Goal: Communication & Community: Answer question/provide support

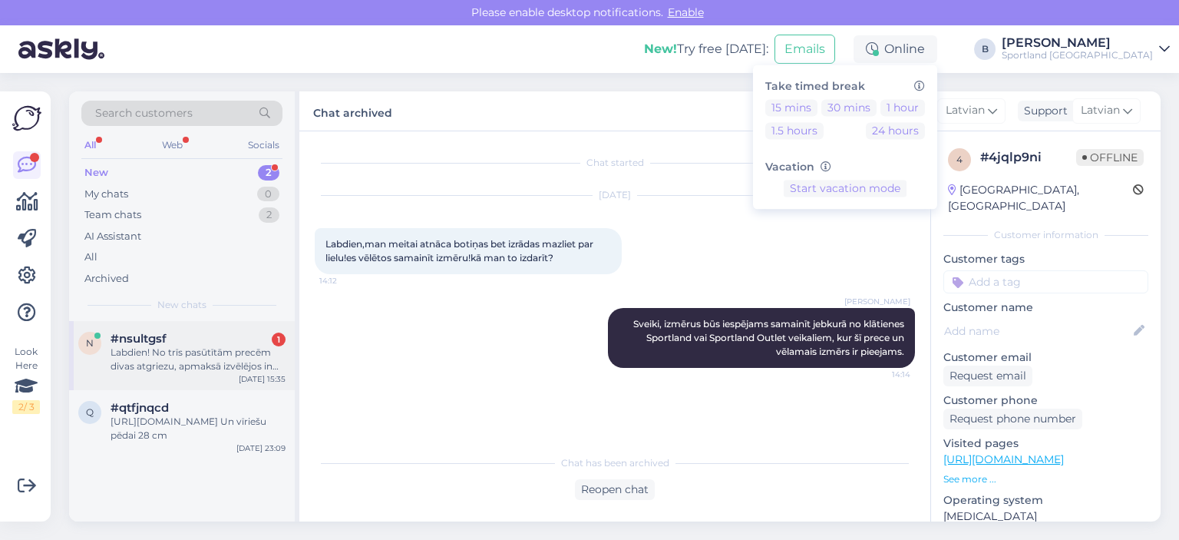
click at [187, 359] on div "Labdien! No trīs pasūtītām precēm divas atgriezu, apmaksā izvēlējos in bank dal…" at bounding box center [198, 360] width 175 height 28
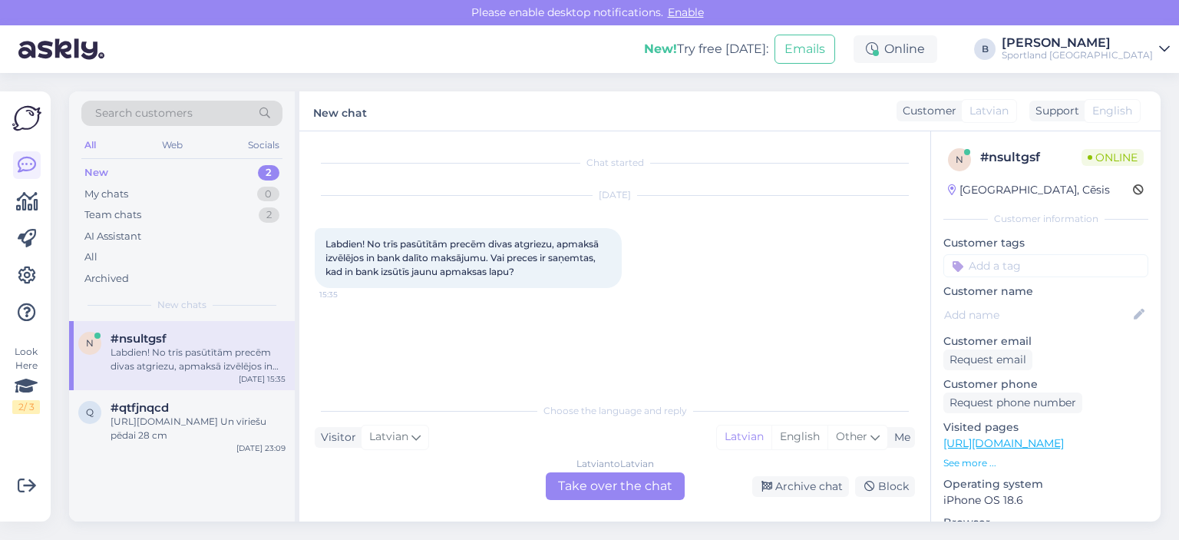
click at [584, 489] on div "Latvian to Latvian Take over the chat" at bounding box center [615, 486] width 139 height 28
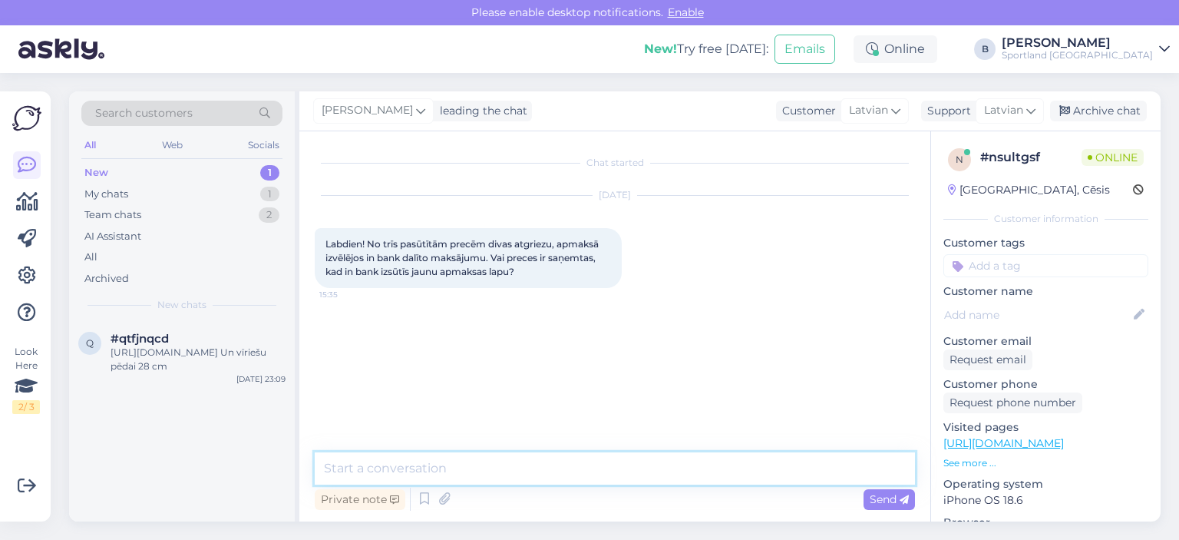
click at [585, 478] on textarea at bounding box center [615, 468] width 600 height 32
type textarea "Sveiki, kāds ir pasūtījuma numurs?"
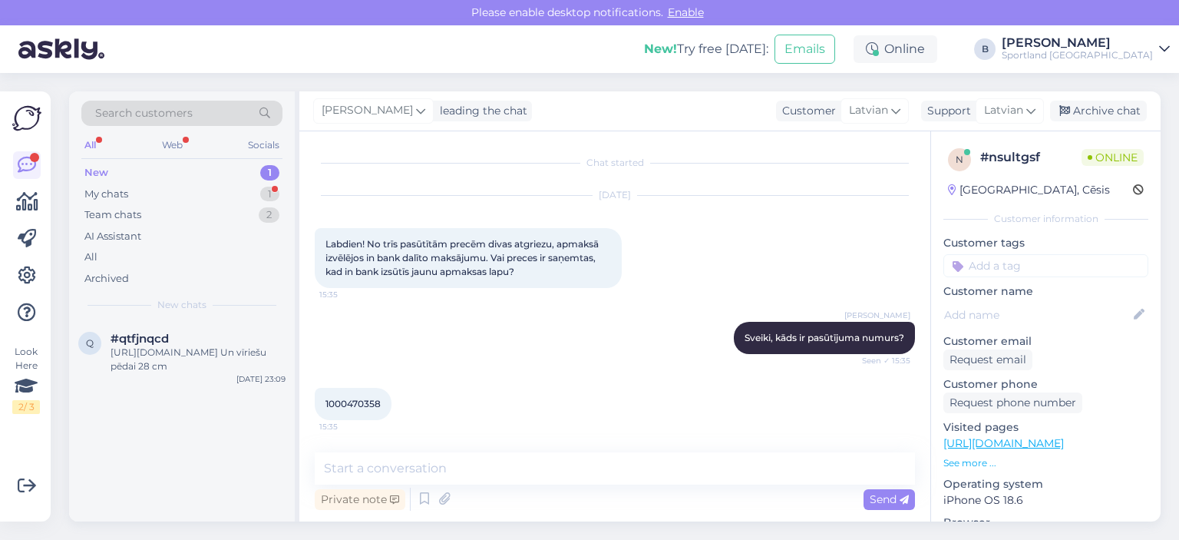
click at [350, 399] on span "1000470358" at bounding box center [353, 404] width 55 height 12
copy div "1000470358 15:35"
click at [486, 464] on textarea at bounding box center [615, 468] width 600 height 32
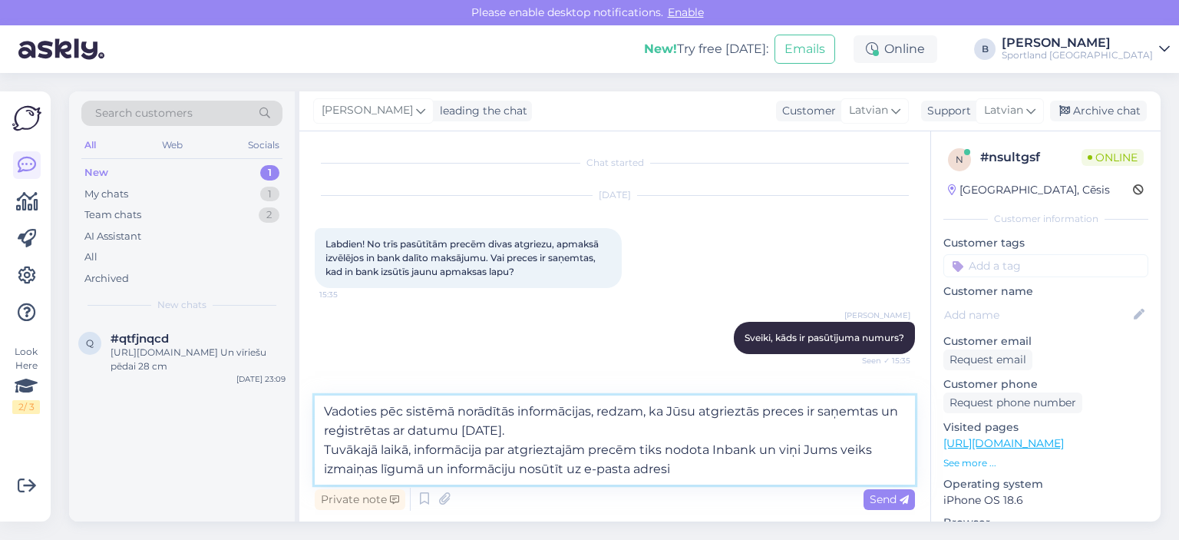
type textarea "Vadoties pēc sistēmā norādītās informācijas, redzam, ka Jūsu atgrieztās preces …"
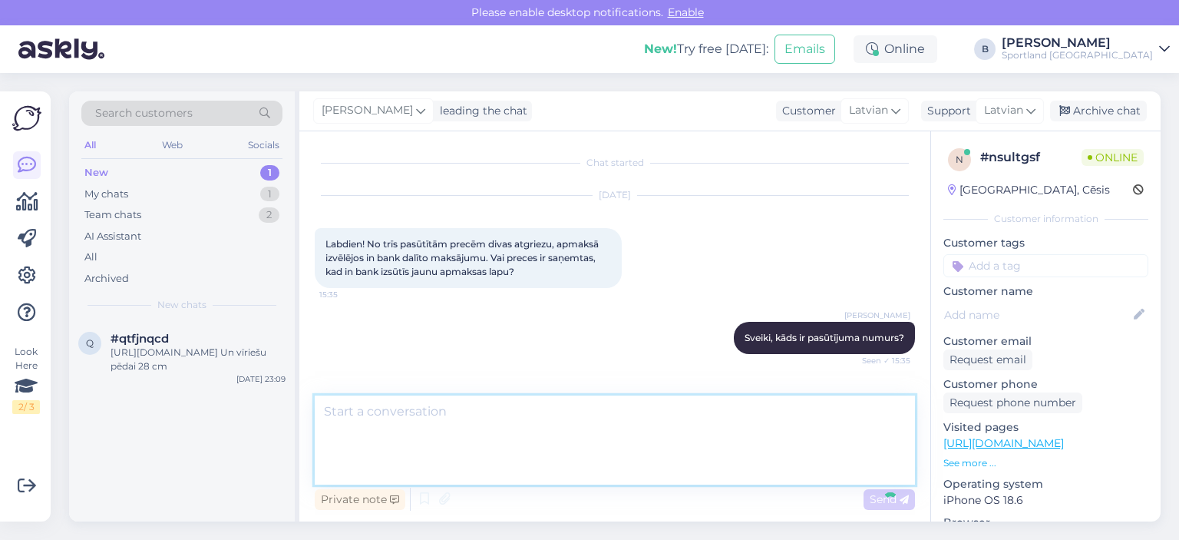
scroll to position [134, 0]
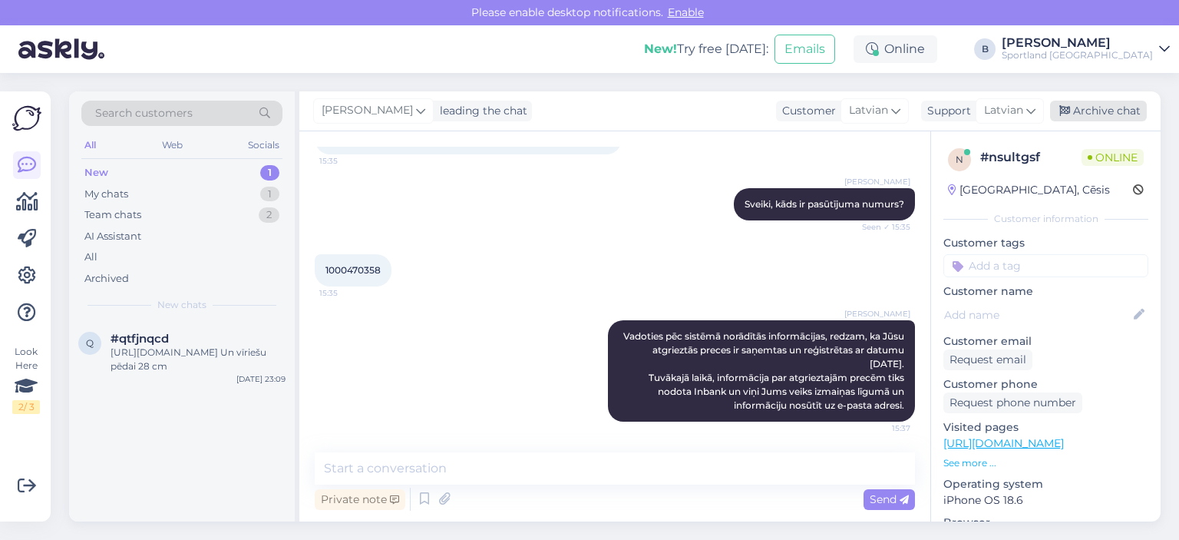
click at [1127, 119] on div "Archive chat" at bounding box center [1098, 111] width 97 height 21
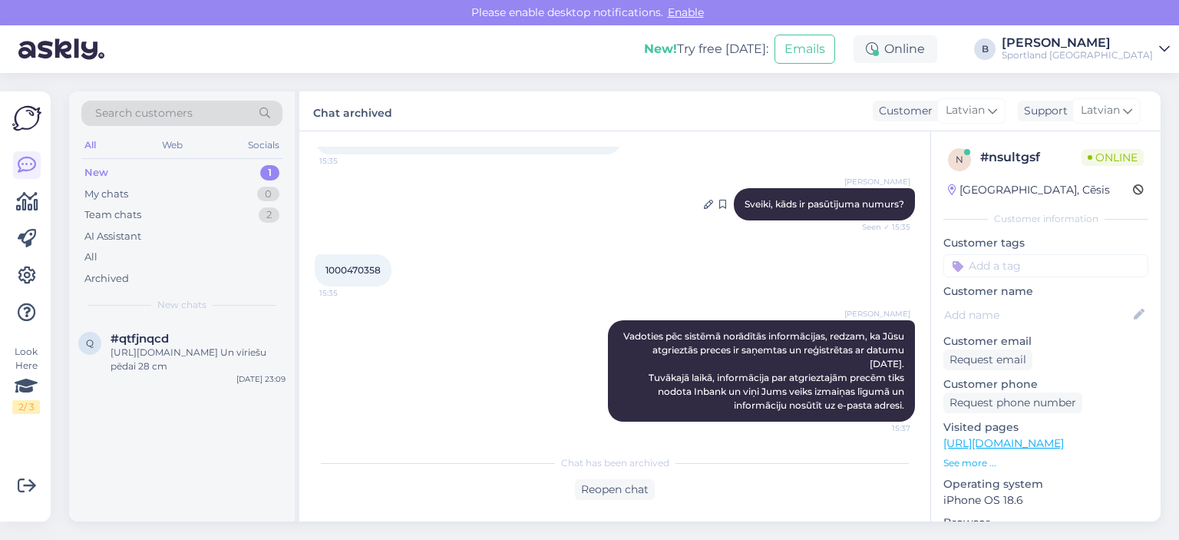
scroll to position [138, 0]
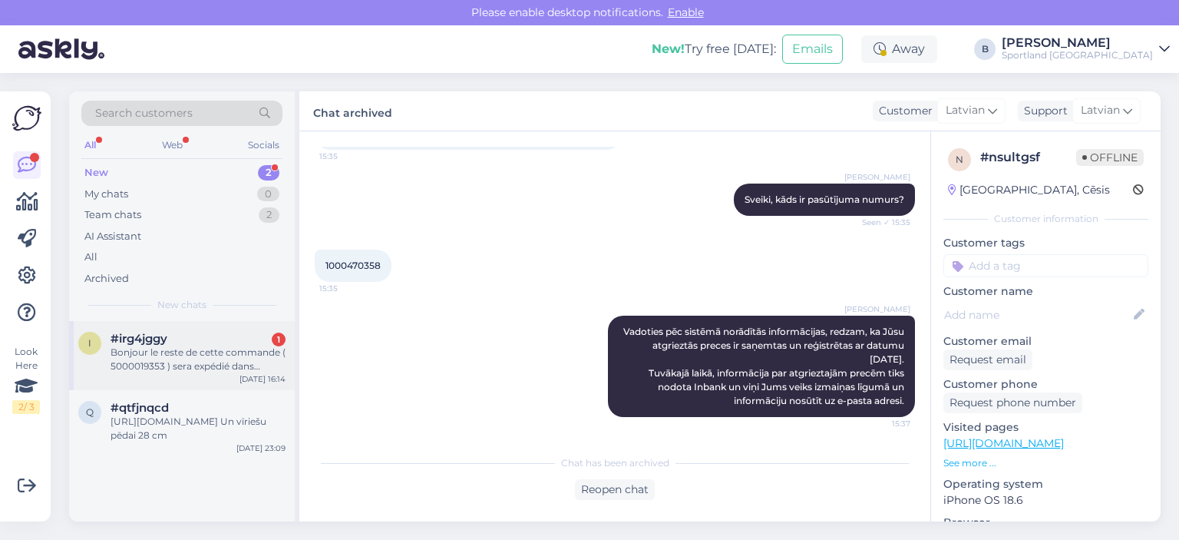
click at [164, 369] on div "Bonjour le reste de cette commande ( 5000019353 ) sera expédié dans combien de …" at bounding box center [198, 360] width 175 height 28
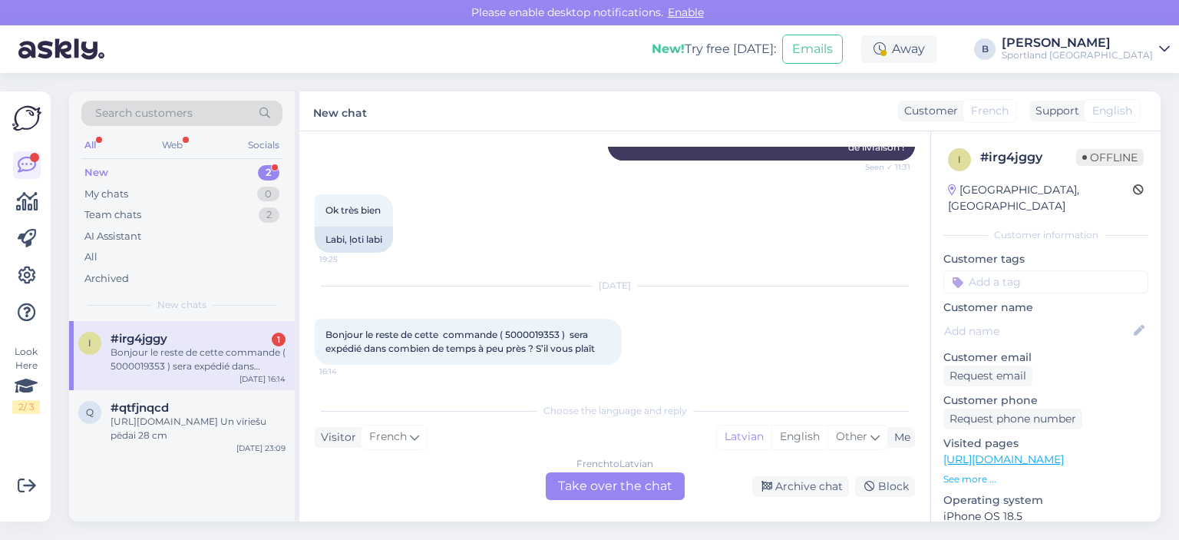
click at [544, 331] on span "Bonjour le reste de cette commande ( 5000019353 ) sera expédié dans combien de …" at bounding box center [461, 341] width 270 height 25
copy span "5000019353"
click at [177, 428] on div "[URL][DOMAIN_NAME] Un vīriešu pēdai 28 cm" at bounding box center [198, 429] width 175 height 28
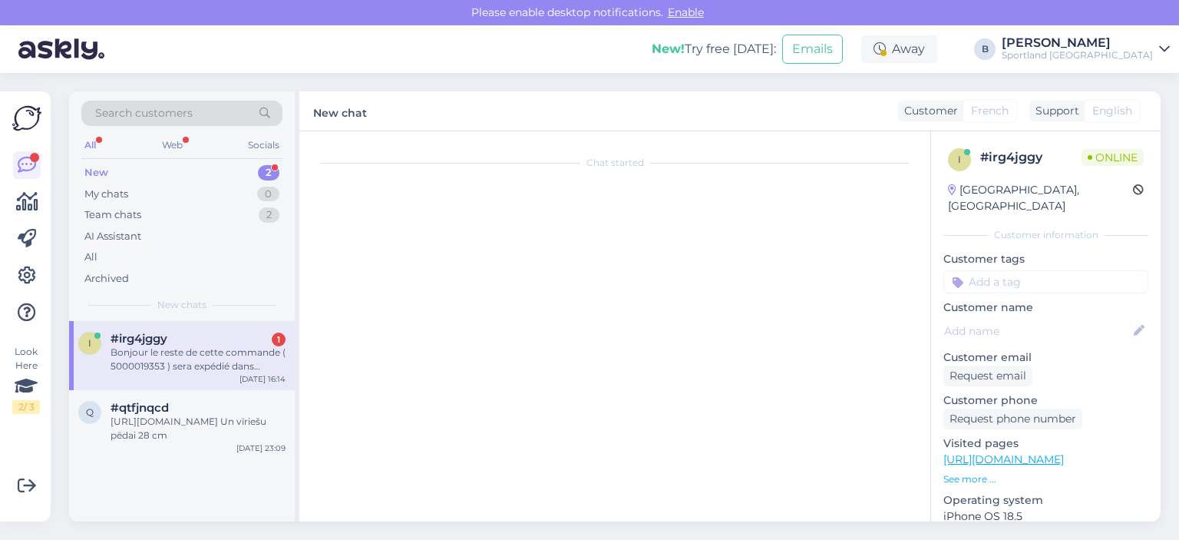
scroll to position [0, 0]
click at [178, 364] on div "Bonjour le reste de cette commande ( 5000019353 ) sera expédié dans combien de …" at bounding box center [198, 360] width 175 height 28
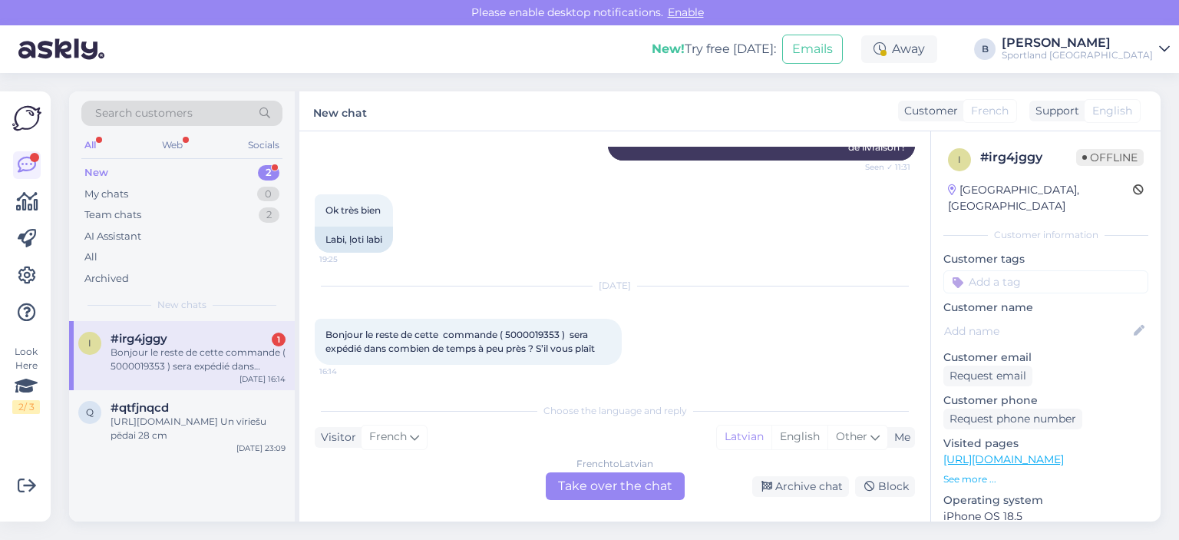
click at [576, 473] on div "French to Latvian Take over the chat" at bounding box center [615, 486] width 139 height 28
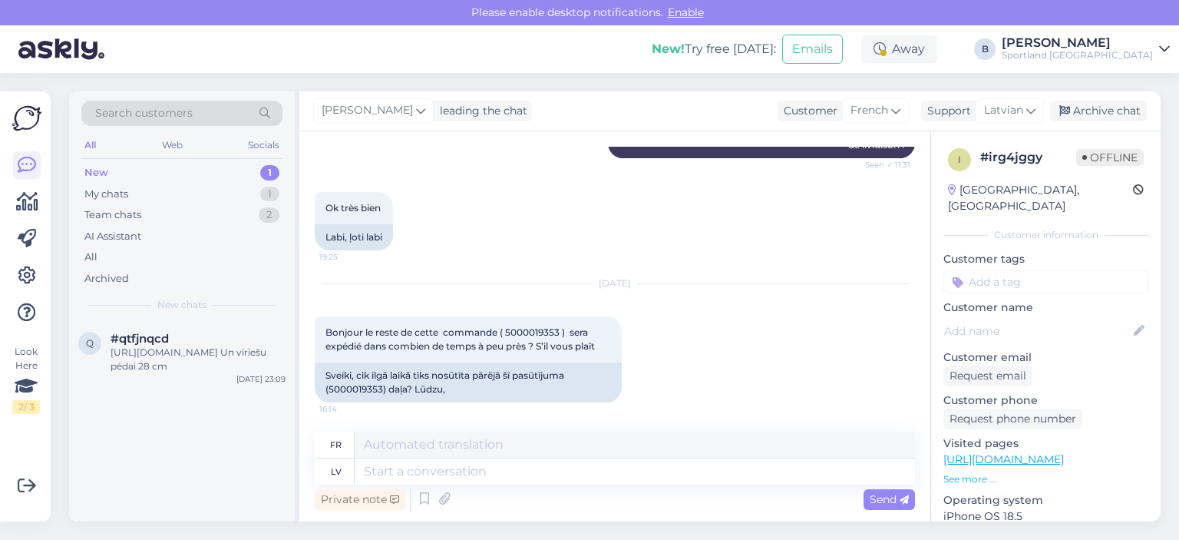
scroll to position [2465, 0]
click at [580, 465] on textarea at bounding box center [635, 471] width 561 height 26
type textarea "Labdien, r"
type textarea "Bonjour,"
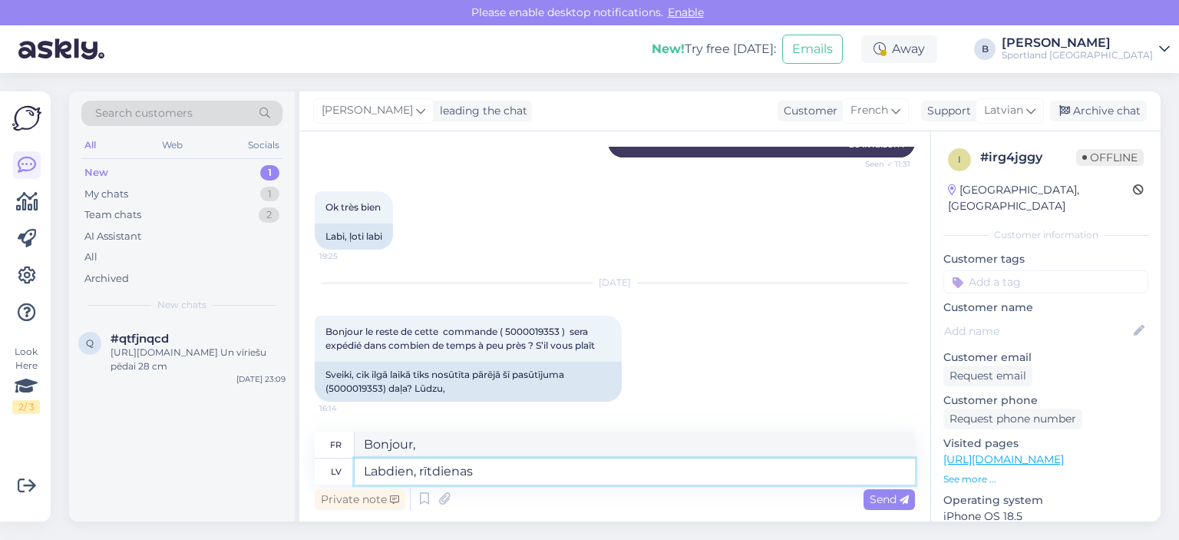
type textarea "Labdien, rītdienas l"
type textarea "Bonjour, à demain."
type textarea "Labdien, rītdienas laikā, a"
type textarea "Bonjour, demain,"
type textarea "Labdien, rītdienas laikā, pasūtījums ti"
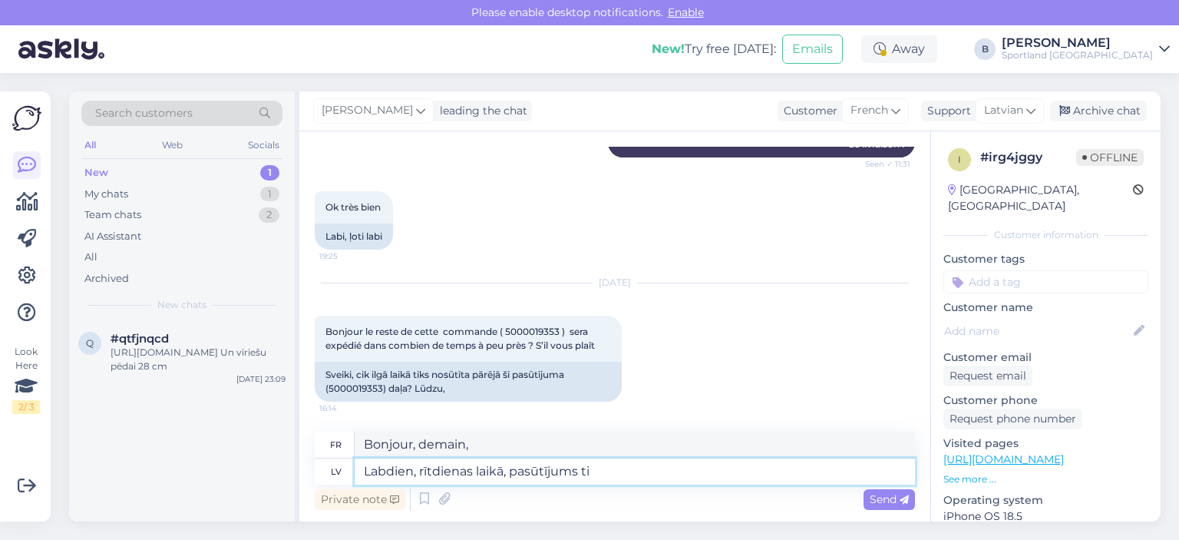
type textarea "Bonjour, commande de demain"
type textarea "Labdien, rītdienas laikā, pasūtījums tikt n"
type textarea "Bonjour, la commande sera livrée demain."
type textarea "Labdien, rītdienas laikā, pasūtījums tikt nodots kurjeram."
type textarea "Bonjour, la commande sera remise au transporteur demain."
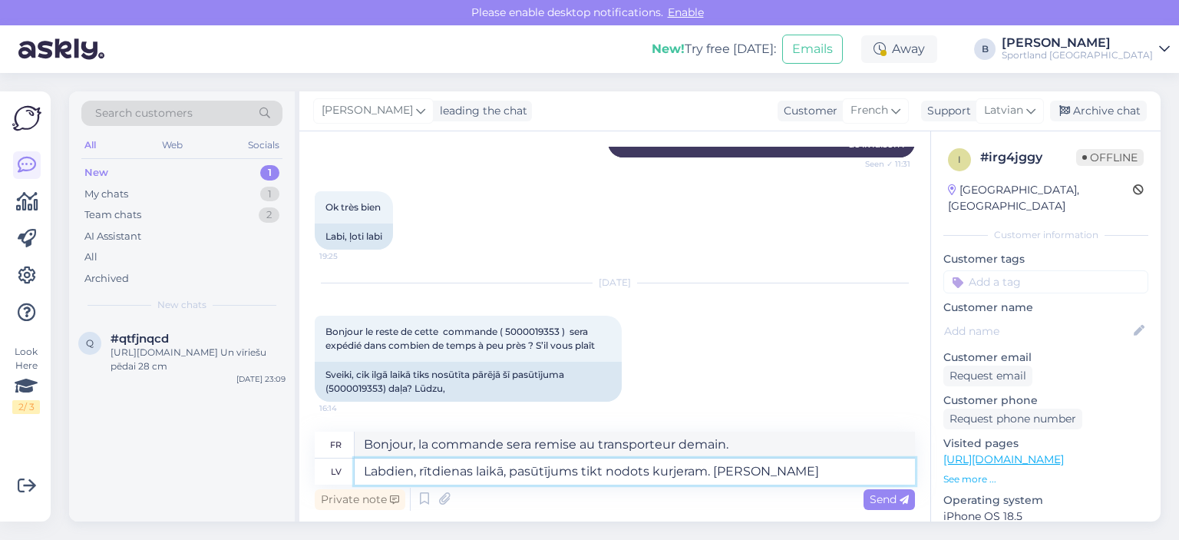
type textarea "Labdien, rītdienas laikā, pasūtījums tikt nodots kurjeram. Šis b"
type textarea "Bonjour, la commande sera livrée au coursier demain."
type textarea "Labdien, rītdienas laikā, pasūtījums tikt nodots kurjeram. Šis būs iz"
type textarea "Bonjour, demain la commande sera remise au coursier. Ce sera"
type textarea "Labdien, rītdienas laikā, pasūtījums tikt nodots kurjeram. Šis būs izsekošanas n"
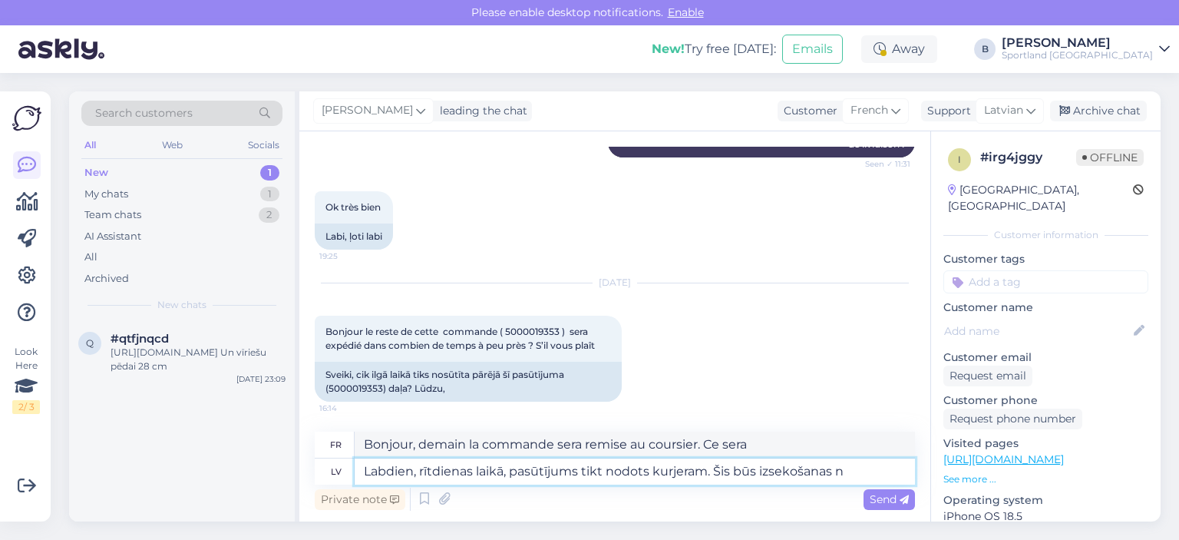
type textarea "Bonjour, la commande sera remise au coursier demain. Voici le numéro de suivi."
type textarea "Labdien, rītdienas laikā, pasūtījums tikt nodots kurjeram. Šis būs izsekošanas …"
type textarea "Bonjour, la commande sera livrée au coursier demain. Voici le numéro de suivi :"
paste textarea "JD01 4600 0122 6673 5538"
type textarea "Labdien, rītdienas laikā, pasūtījums tikt nodots kurjeram. Šis būs izsekošanas …"
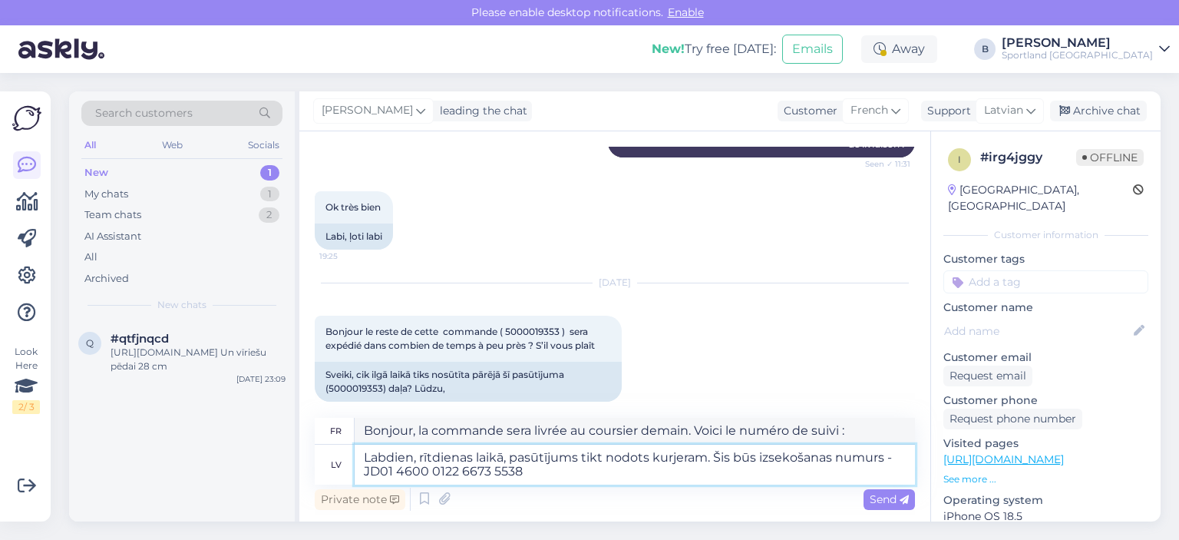
type textarea "Bonjour, la commande sera remise au coursier demain. Le numéro de suivi sera : …"
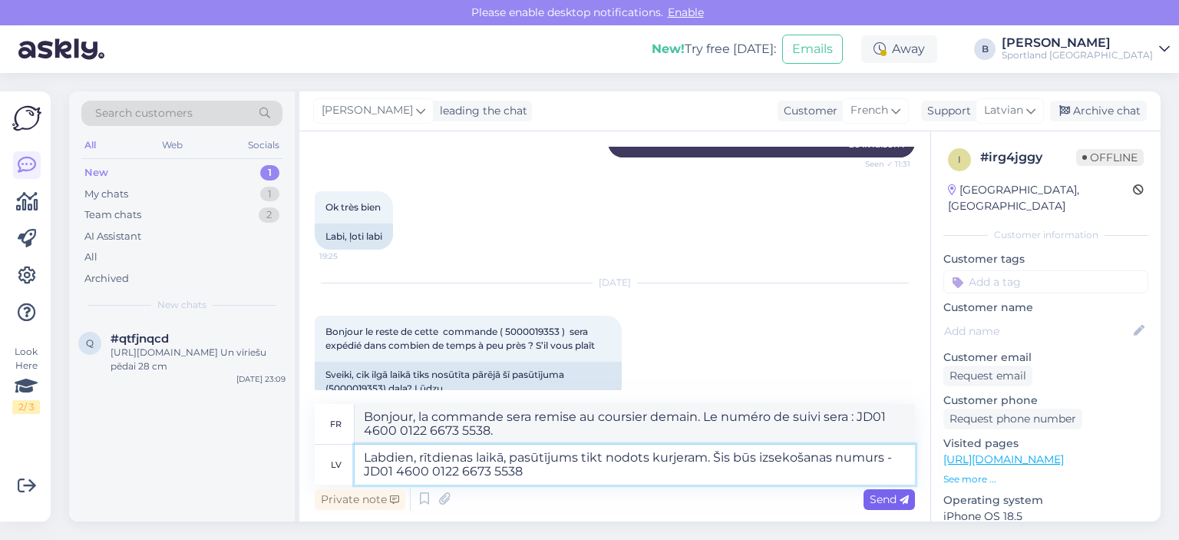
type textarea "Labdien, rītdienas laikā, pasūtījums tikt nodots kurjeram. Šis būs izsekošanas …"
click at [879, 498] on span "Send" at bounding box center [889, 499] width 39 height 14
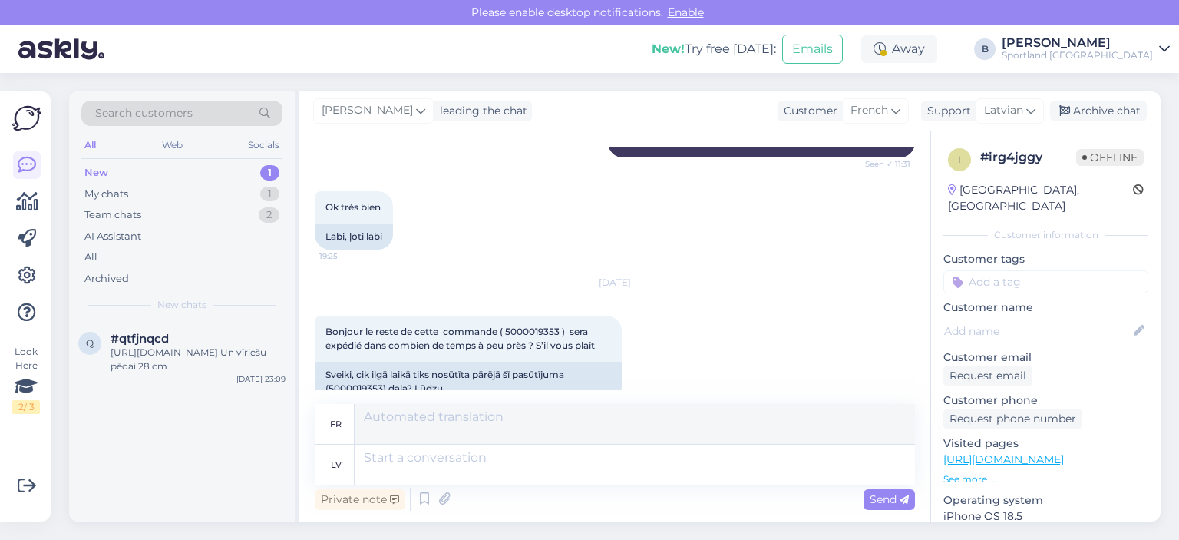
scroll to position [2584, 0]
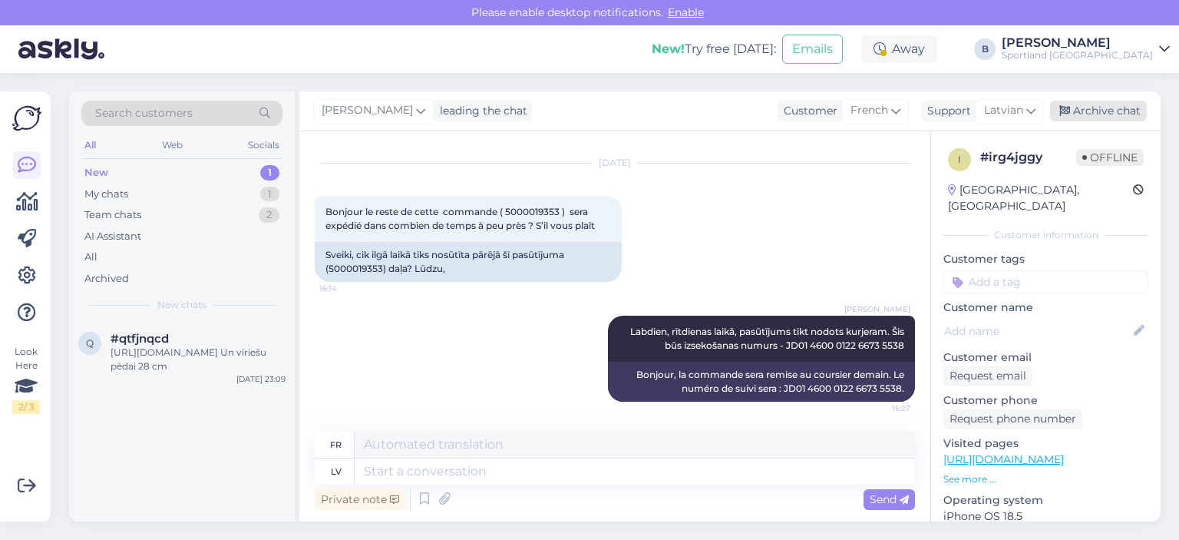
click at [1103, 119] on div "Archive chat" at bounding box center [1098, 111] width 97 height 21
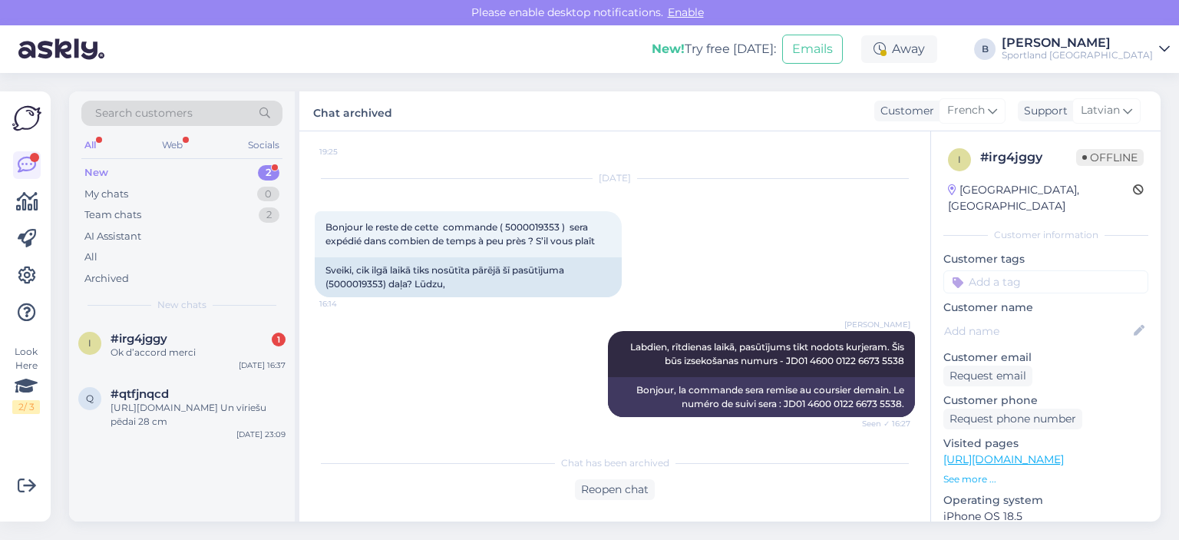
scroll to position [2635, 0]
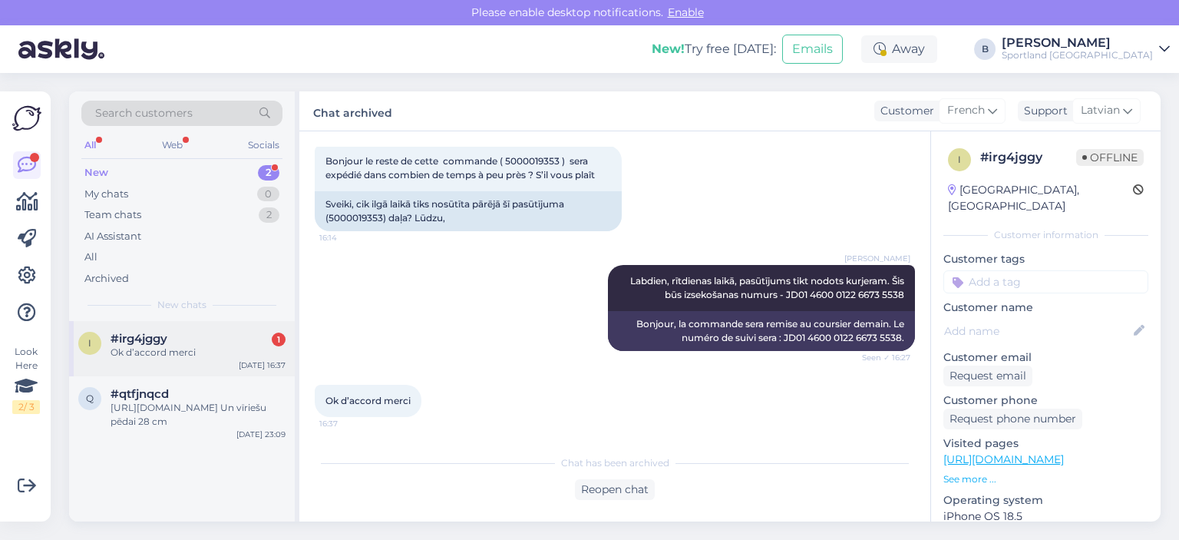
click at [191, 346] on div "Ok d’accord merci" at bounding box center [198, 353] width 175 height 14
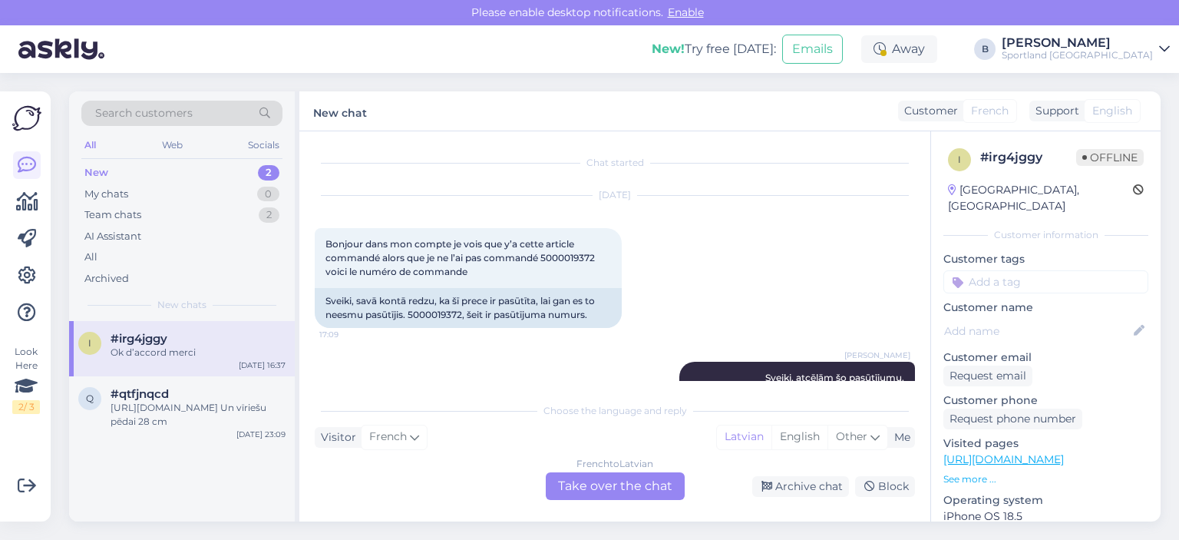
scroll to position [2687, 0]
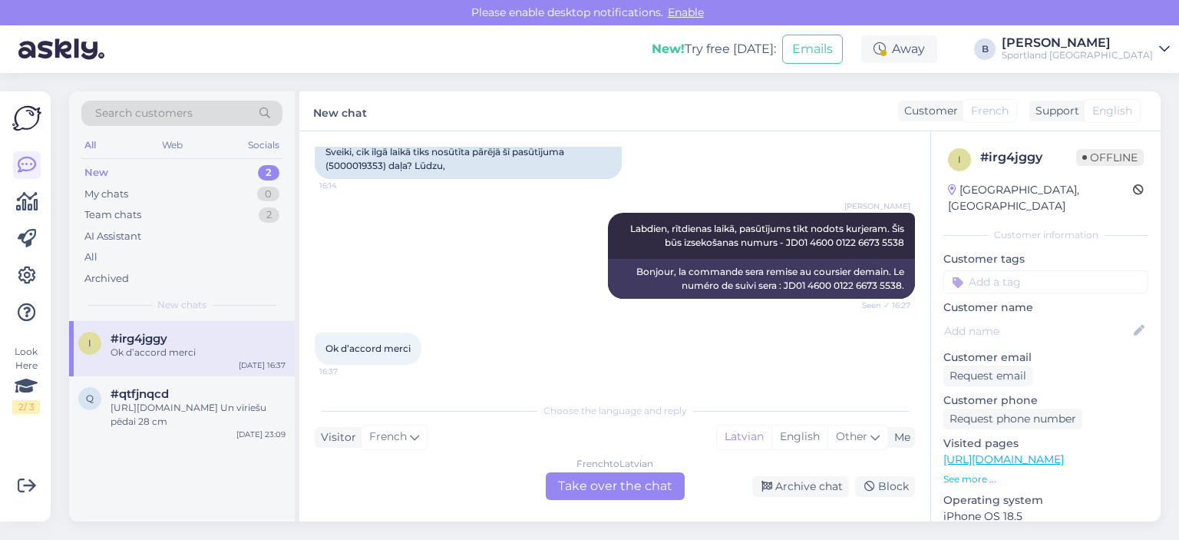
click at [603, 491] on div "French to Latvian Take over the chat" at bounding box center [615, 486] width 139 height 28
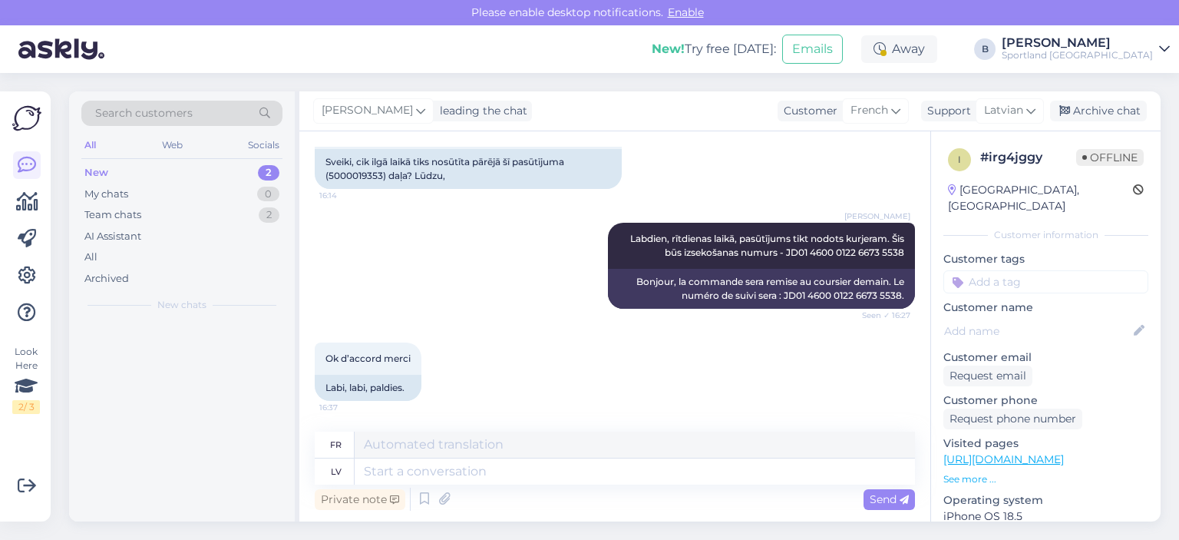
scroll to position [2677, 0]
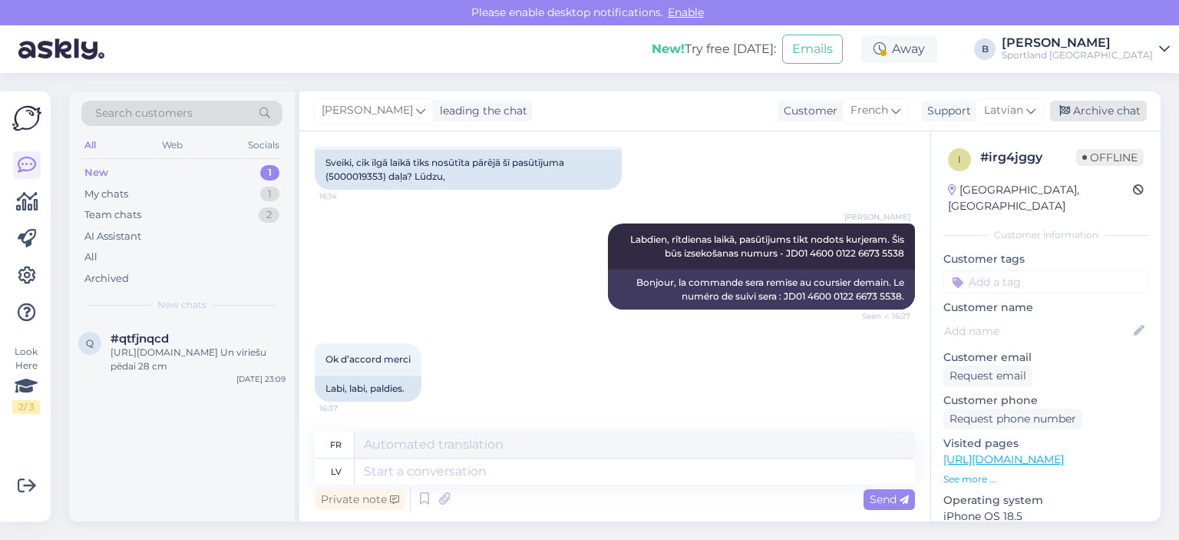
click at [1096, 111] on div "Archive chat" at bounding box center [1098, 111] width 97 height 21
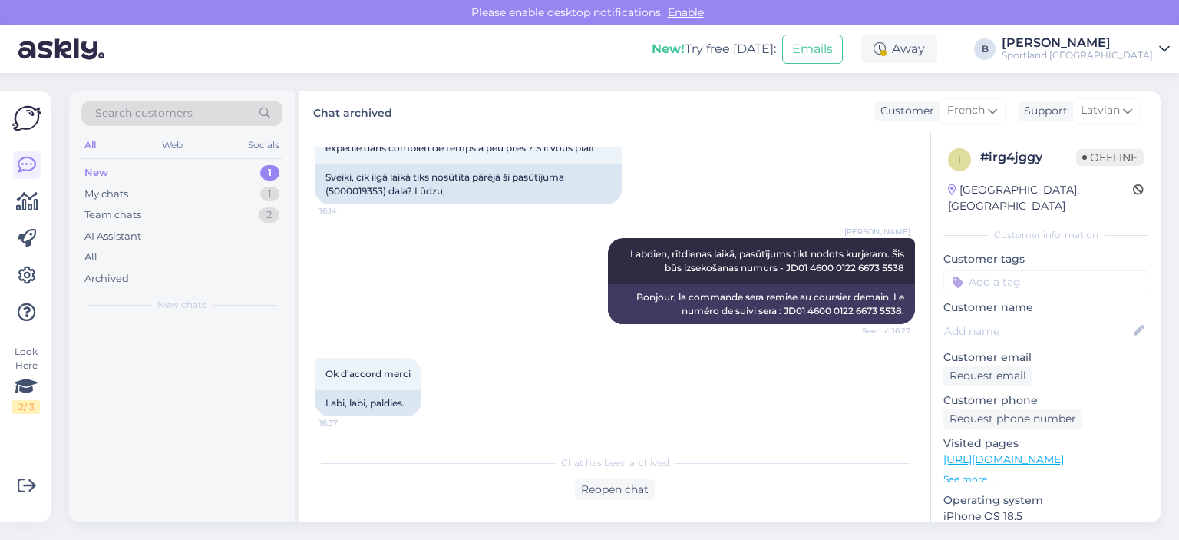
scroll to position [2661, 0]
